Goal: Book appointment/travel/reservation

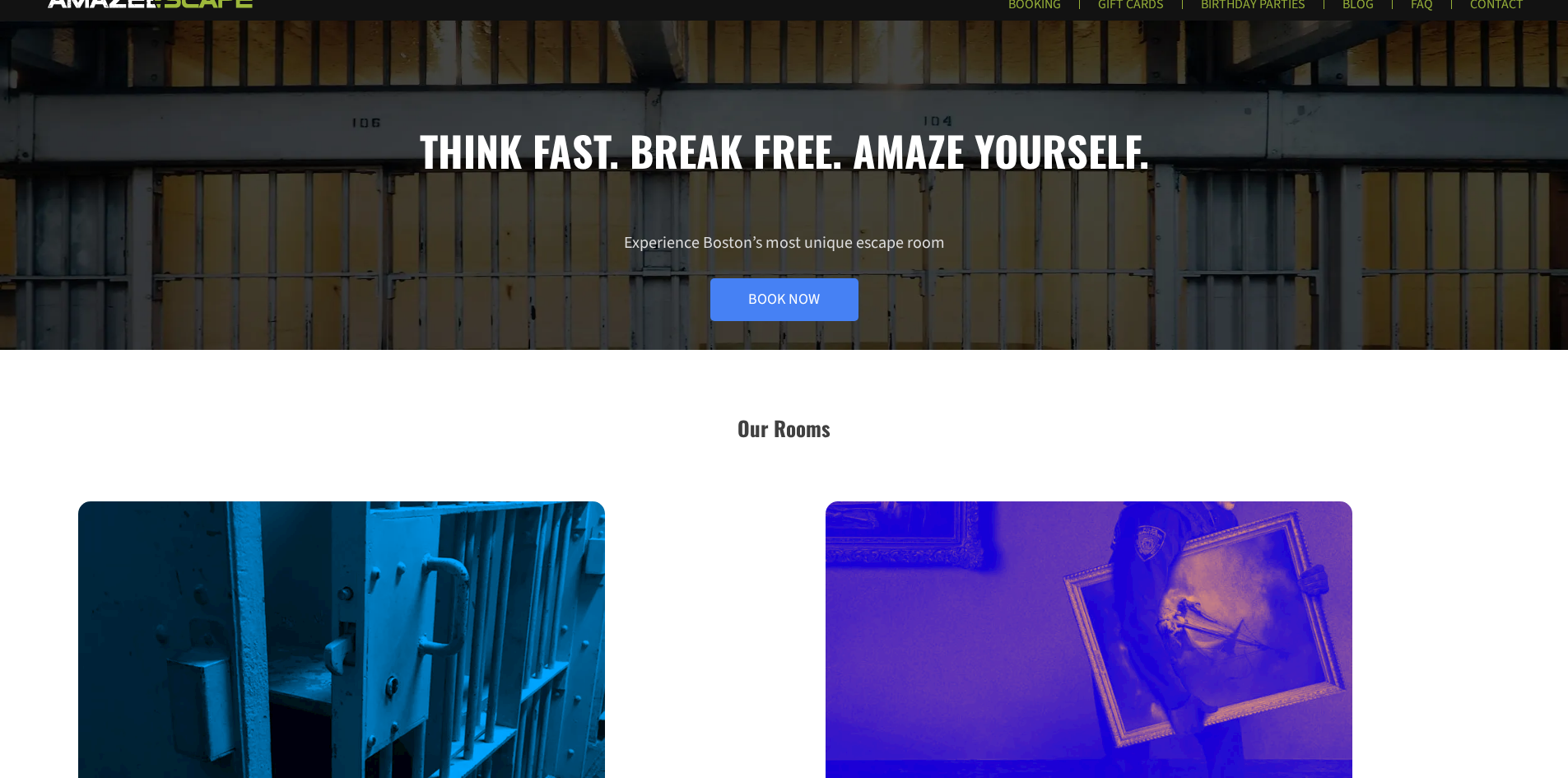
scroll to position [549, 0]
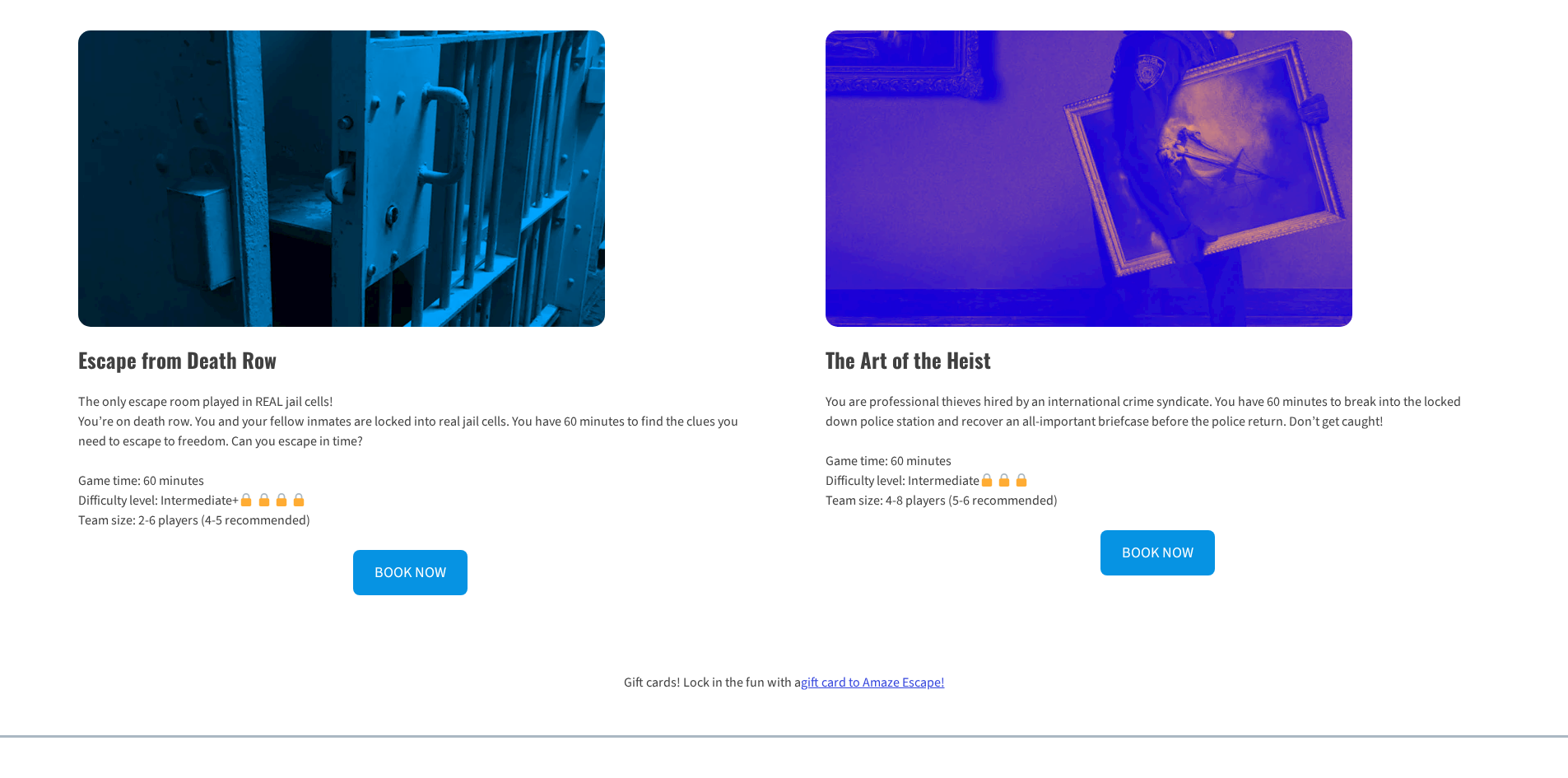
click at [954, 362] on h2 "The Art of the Heist" at bounding box center [1157, 360] width 664 height 31
click at [1114, 250] on img at bounding box center [1089, 179] width 527 height 297
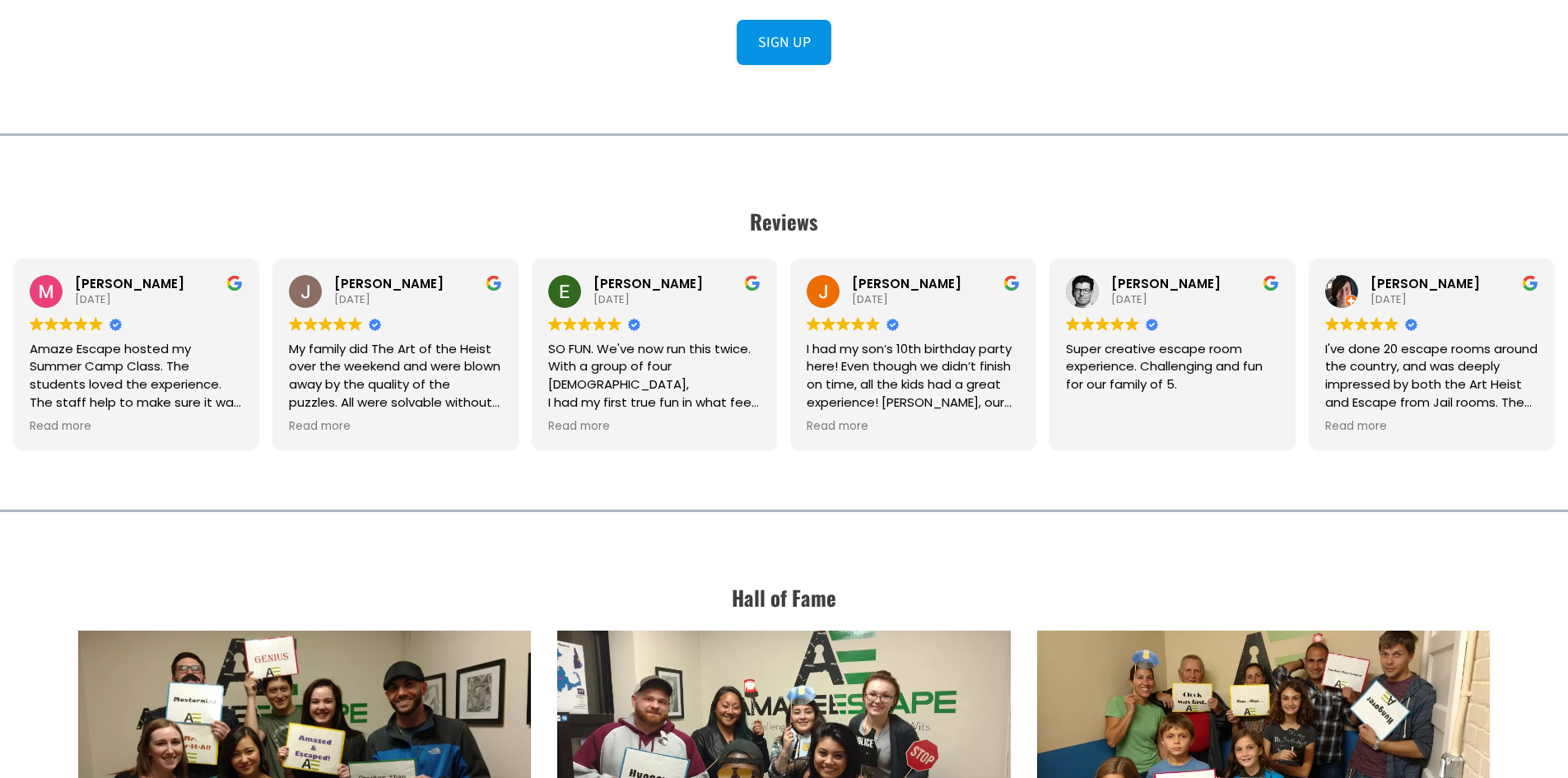
scroll to position [2195, 0]
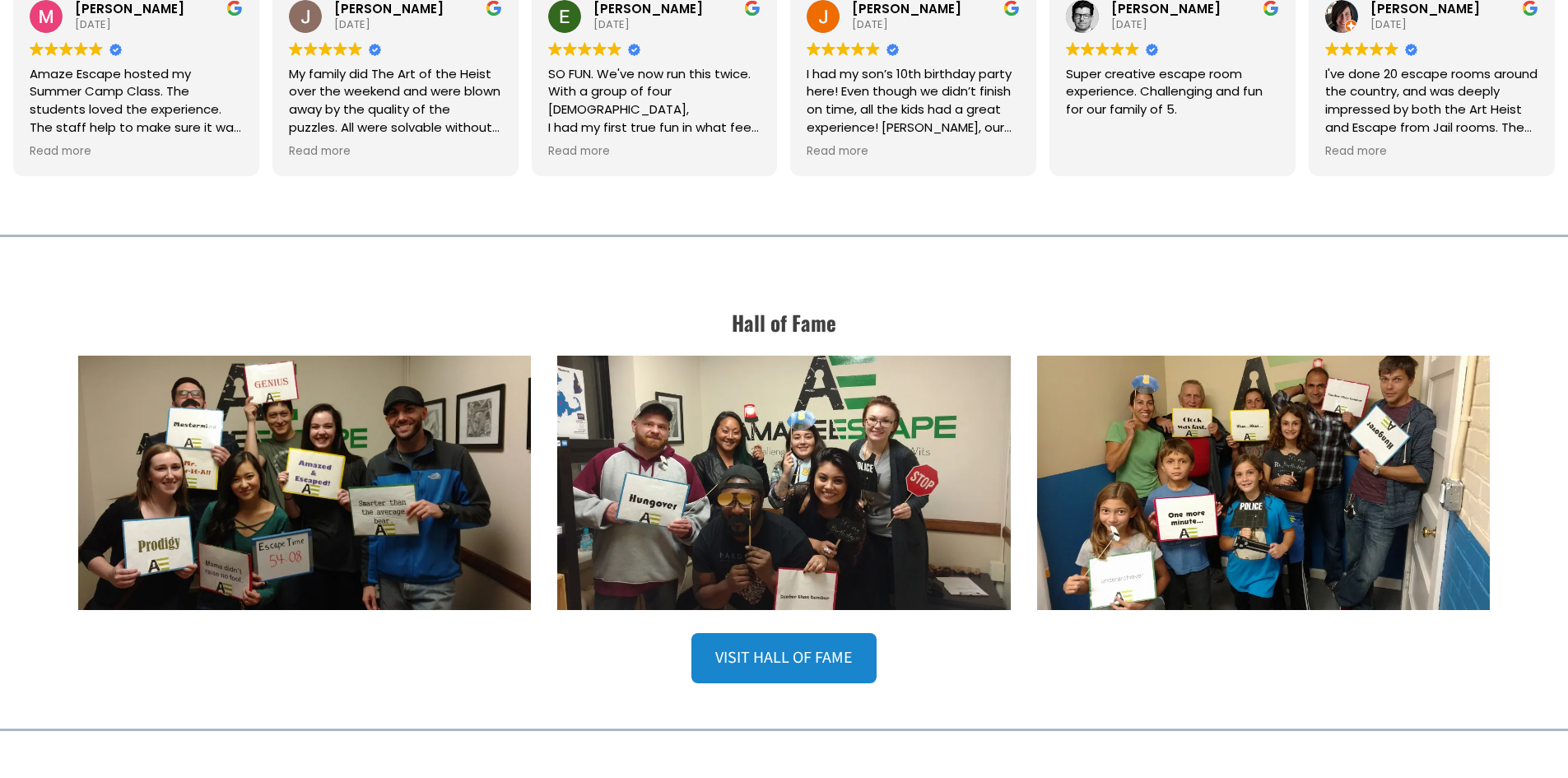
click at [812, 653] on link "VISIT HALL OF FAME" at bounding box center [784, 657] width 185 height 50
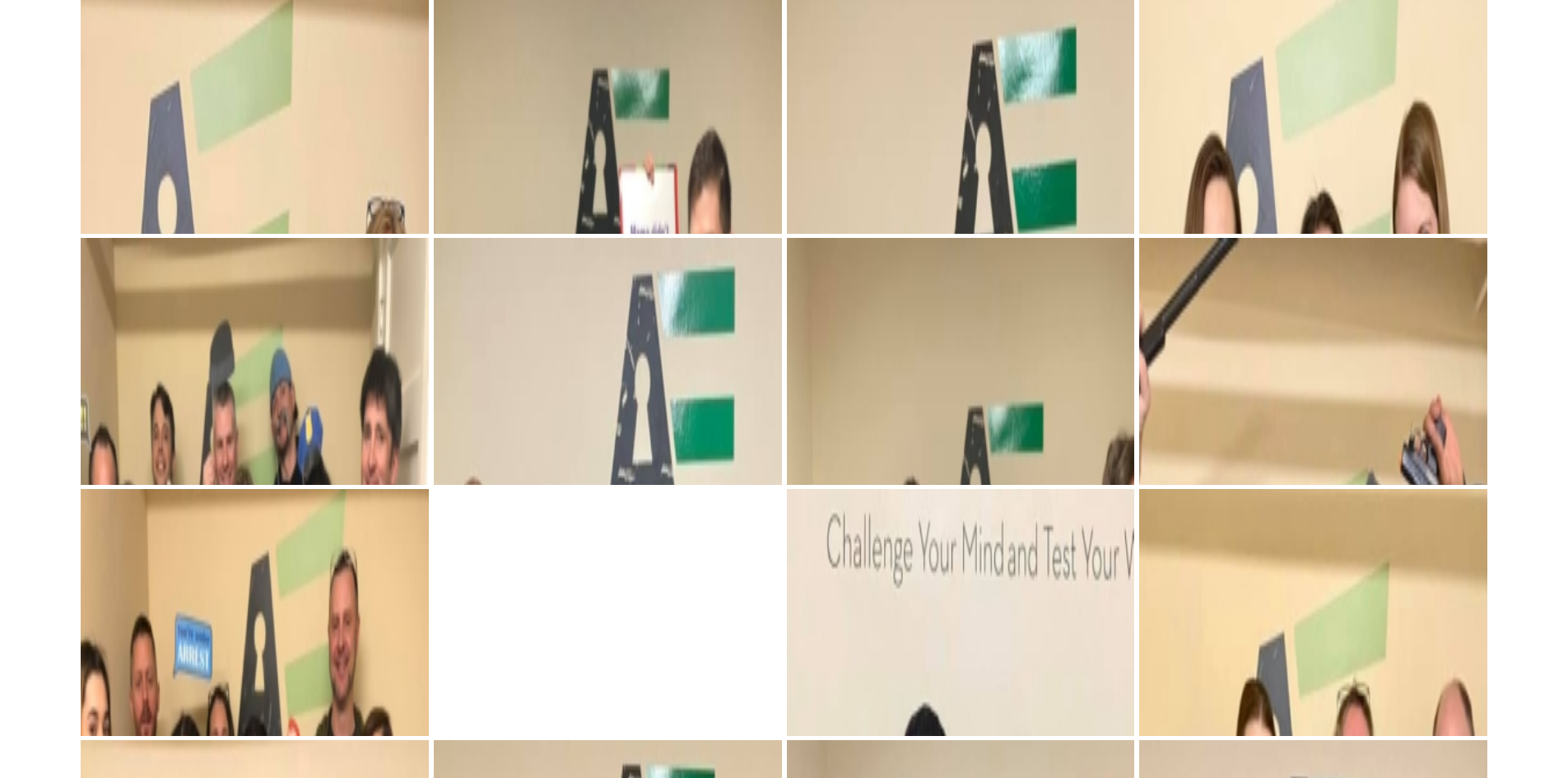
scroll to position [1097, 0]
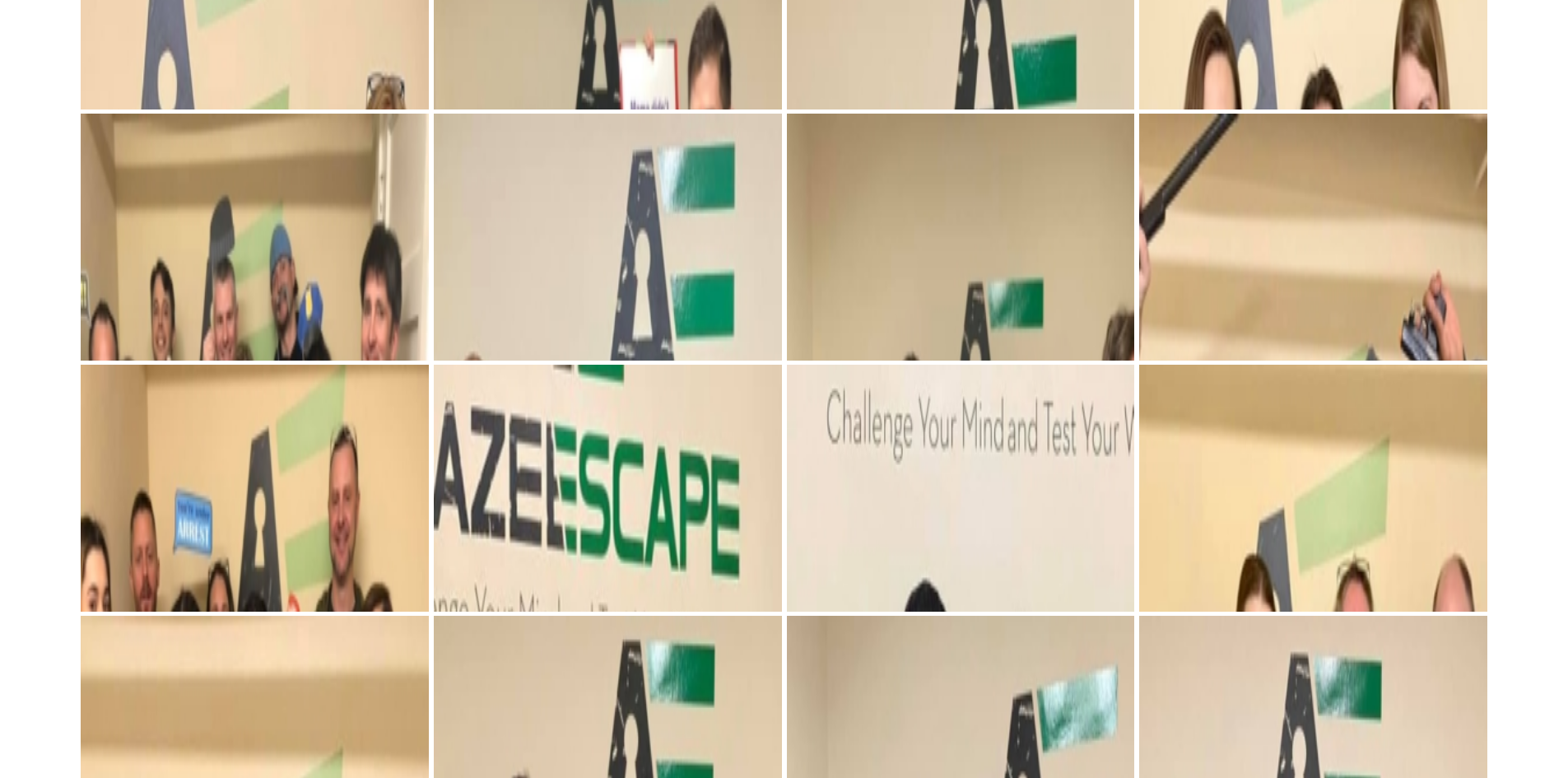
scroll to position [1646, 0]
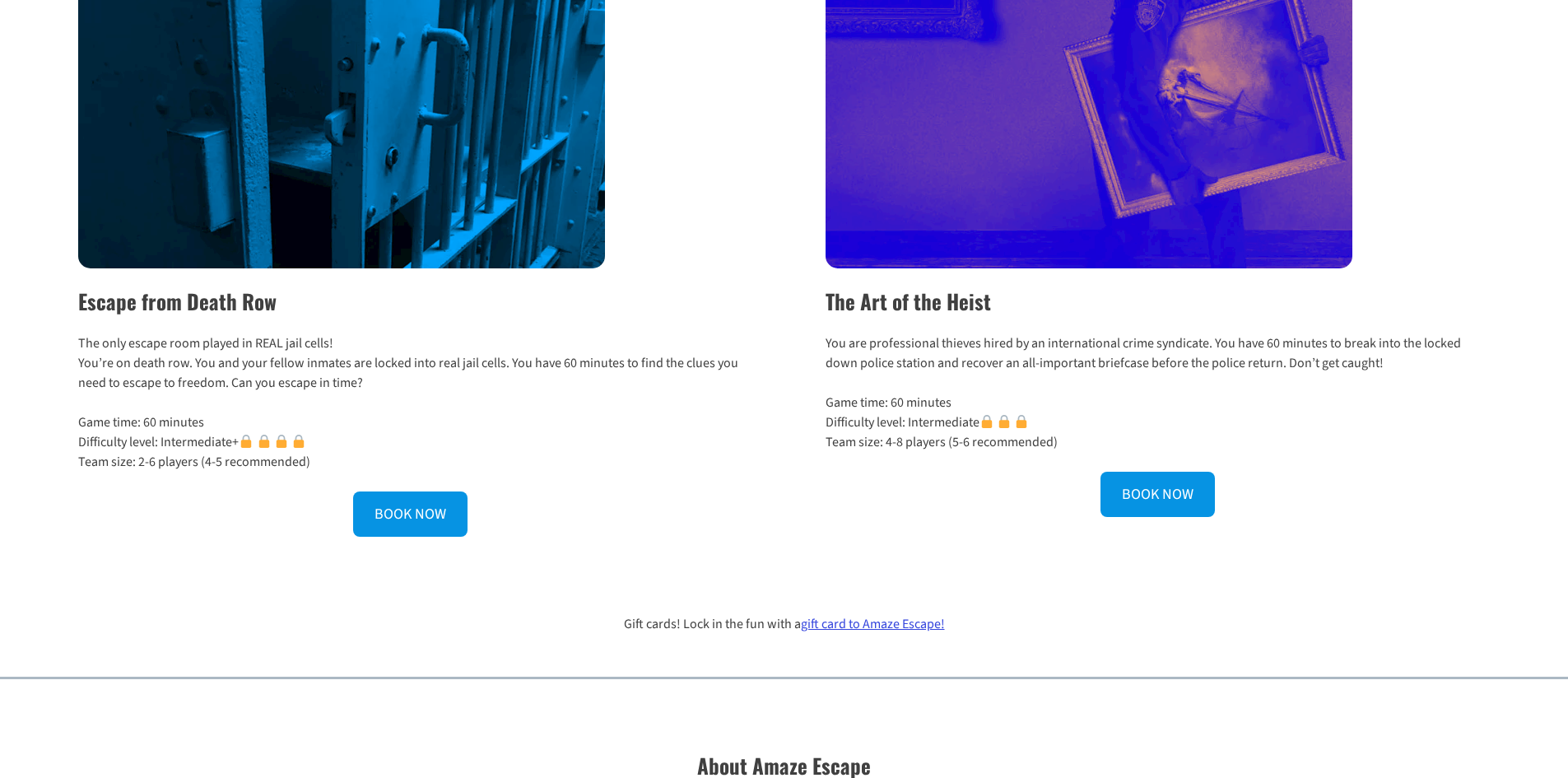
scroll to position [823, 0]
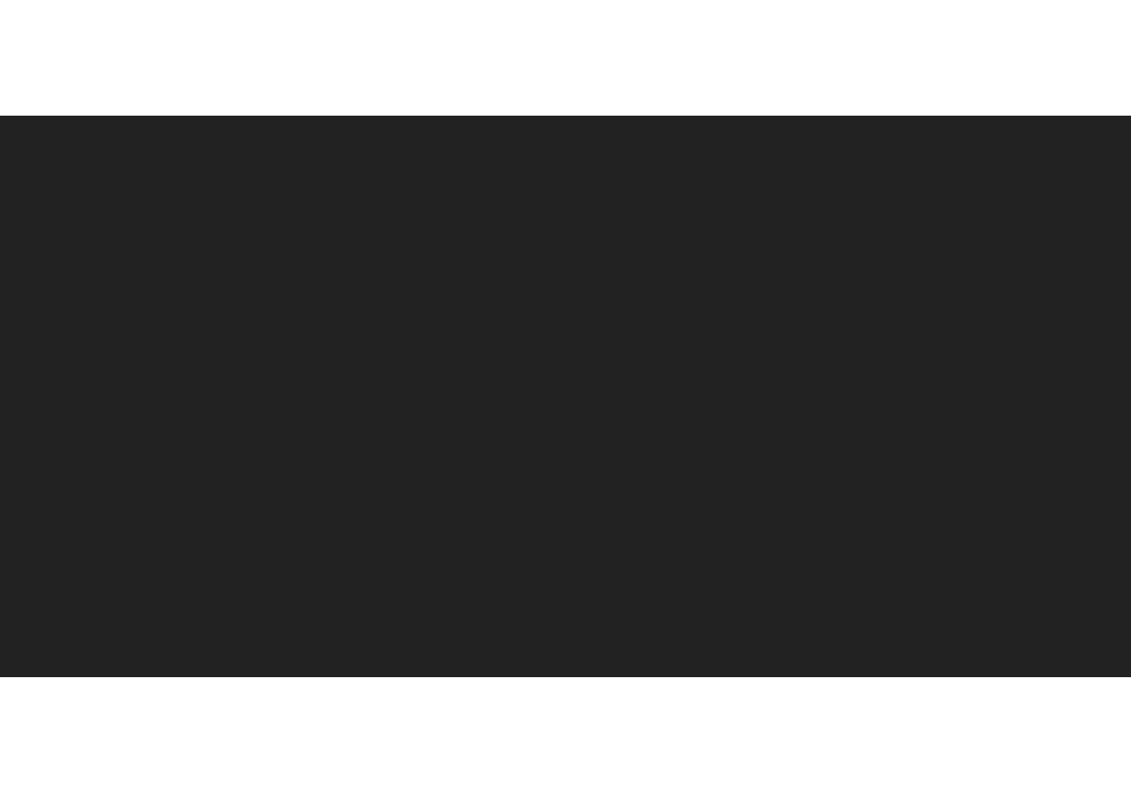
scroll to position [279, 0]
